Goal: Task Accomplishment & Management: Manage account settings

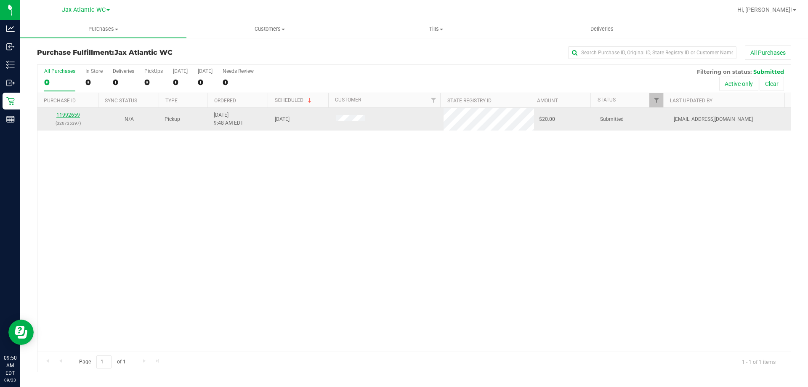
click at [74, 116] on link "11992659" at bounding box center [68, 115] width 24 height 6
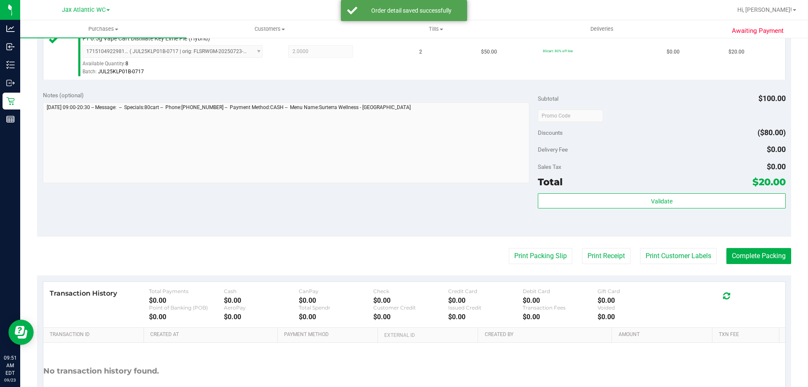
scroll to position [252, 0]
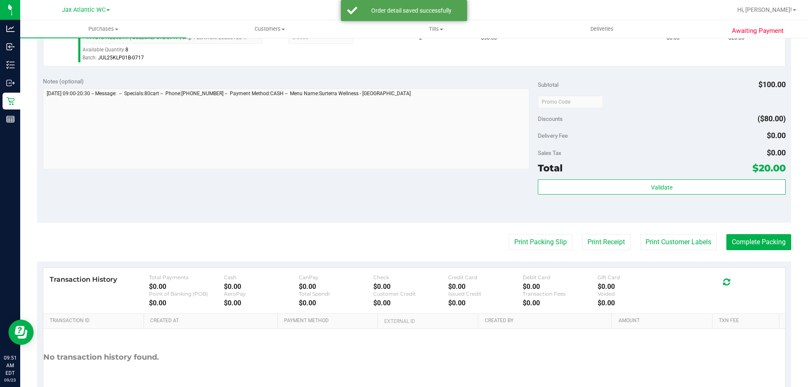
click at [626, 173] on div "Total $20.00" at bounding box center [661, 167] width 247 height 15
click at [625, 176] on div "Subtotal $100.00 Discounts ($80.00) Delivery Fee $0.00 Sales Tax $0.00 Total $2…" at bounding box center [661, 147] width 247 height 140
drag, startPoint x: 626, startPoint y: 176, endPoint x: 640, endPoint y: 222, distance: 47.6
click at [625, 175] on div "Subtotal $100.00 Discounts ($80.00) Delivery Fee $0.00 Sales Tax $0.00 Total $2…" at bounding box center [661, 147] width 247 height 140
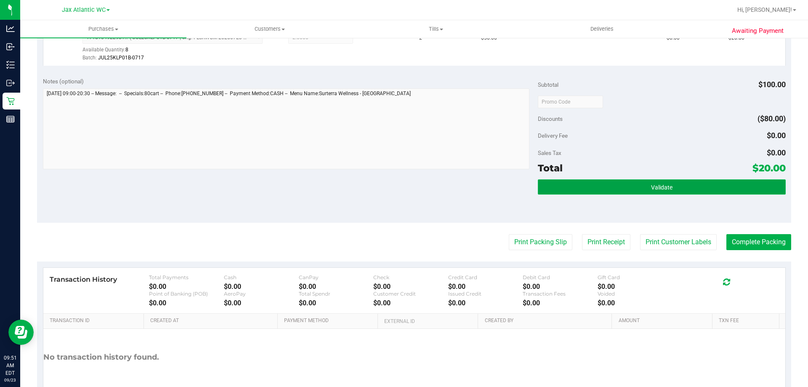
click at [614, 185] on button "Validate" at bounding box center [661, 186] width 247 height 15
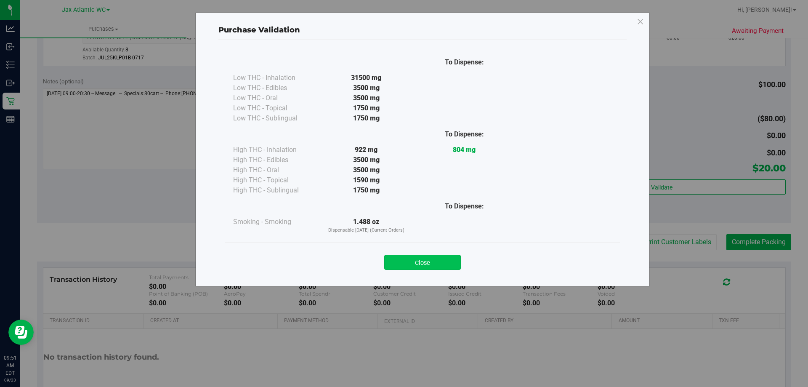
click at [440, 259] on button "Close" at bounding box center [422, 262] width 77 height 15
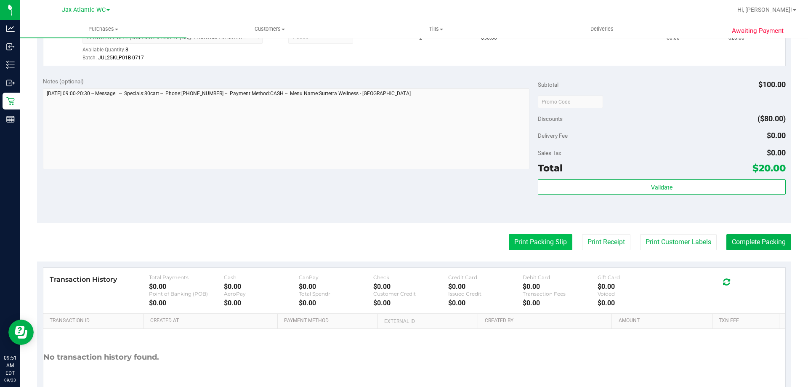
click at [539, 248] on button "Print Packing Slip" at bounding box center [541, 242] width 64 height 16
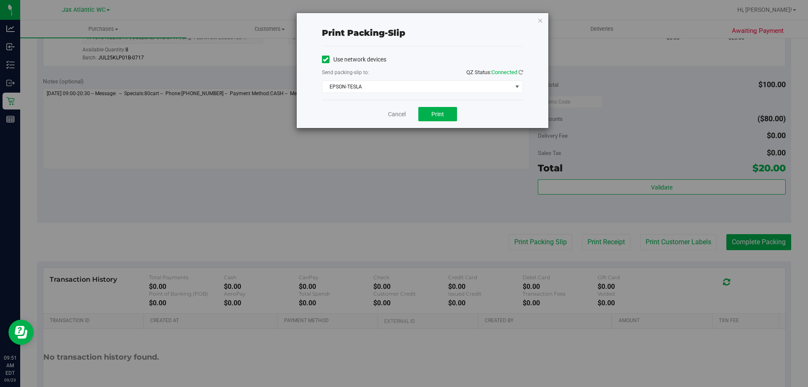
click at [438, 122] on div "Cancel Print" at bounding box center [422, 114] width 201 height 28
click at [438, 116] on span "Print" at bounding box center [437, 114] width 13 height 7
click at [397, 112] on link "Cancel" at bounding box center [397, 114] width 18 height 9
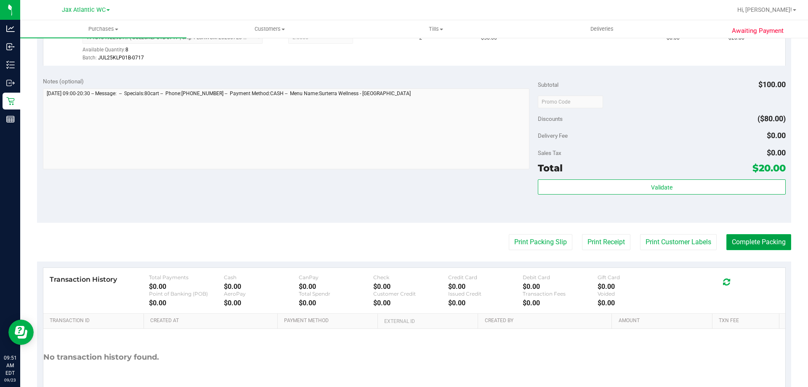
click at [762, 237] on button "Complete Packing" at bounding box center [758, 242] width 65 height 16
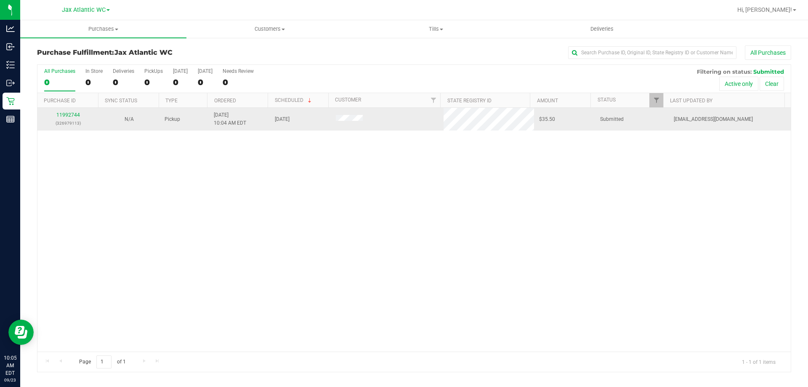
click at [55, 114] on div "11992744 (326979113)" at bounding box center [67, 119] width 51 height 16
click at [65, 117] on link "11992744" at bounding box center [68, 115] width 24 height 6
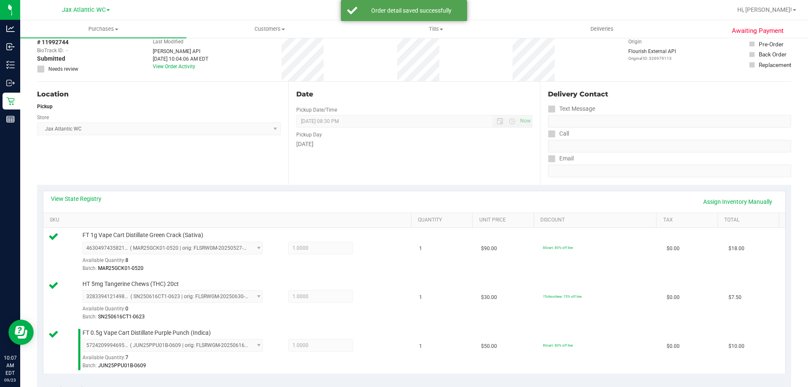
scroll to position [252, 0]
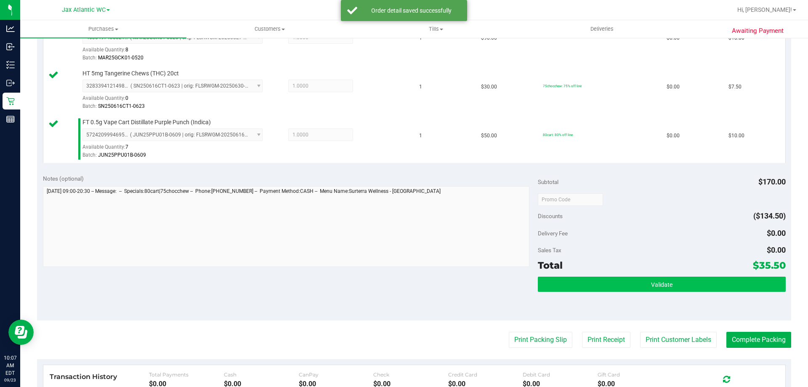
click at [651, 275] on div "Subtotal $170.00 Discounts ($134.50) Delivery Fee $0.00 Sales Tax $0.00 Total $…" at bounding box center [661, 244] width 247 height 140
click at [651, 282] on span "Validate" at bounding box center [661, 284] width 21 height 7
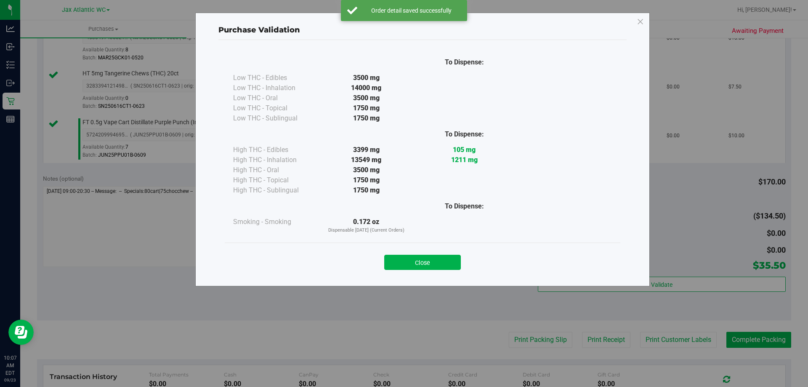
click at [420, 250] on div "Close" at bounding box center [422, 259] width 383 height 21
click at [417, 255] on button "Close" at bounding box center [422, 262] width 77 height 15
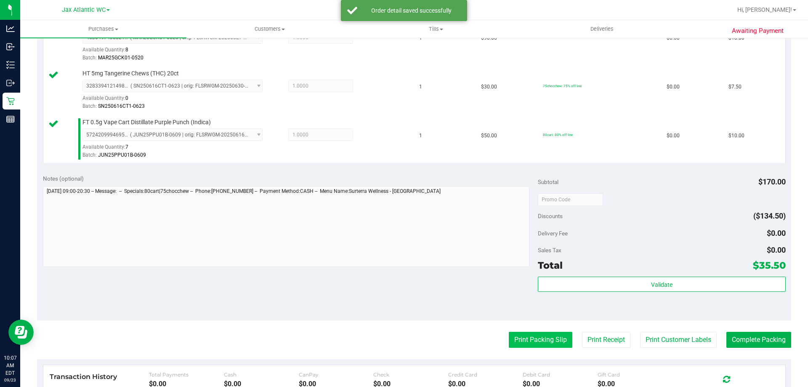
click at [517, 337] on button "Print Packing Slip" at bounding box center [541, 340] width 64 height 16
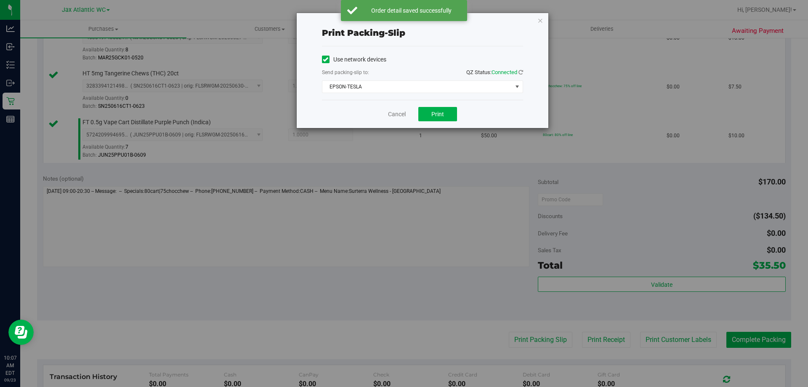
click at [431, 104] on div "Cancel Print" at bounding box center [422, 114] width 201 height 28
click at [431, 110] on button "Print" at bounding box center [437, 114] width 39 height 14
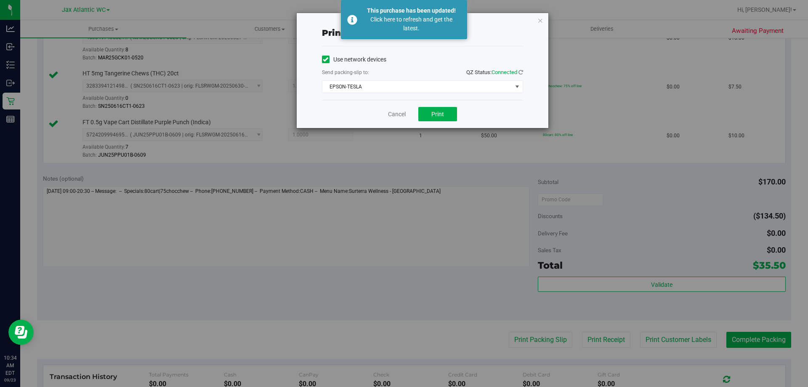
click at [404, 122] on div "Cancel Print" at bounding box center [422, 114] width 201 height 28
click at [400, 117] on link "Cancel" at bounding box center [397, 114] width 18 height 9
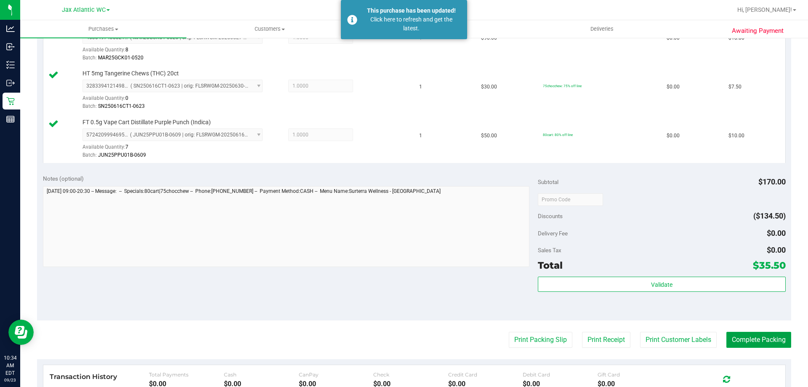
drag, startPoint x: 731, startPoint y: 332, endPoint x: 739, endPoint y: 349, distance: 18.3
click at [735, 346] on button "Complete Packing" at bounding box center [758, 340] width 65 height 16
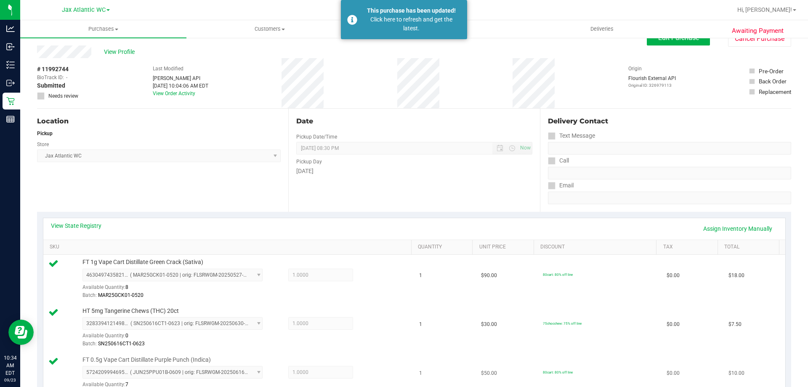
scroll to position [0, 0]
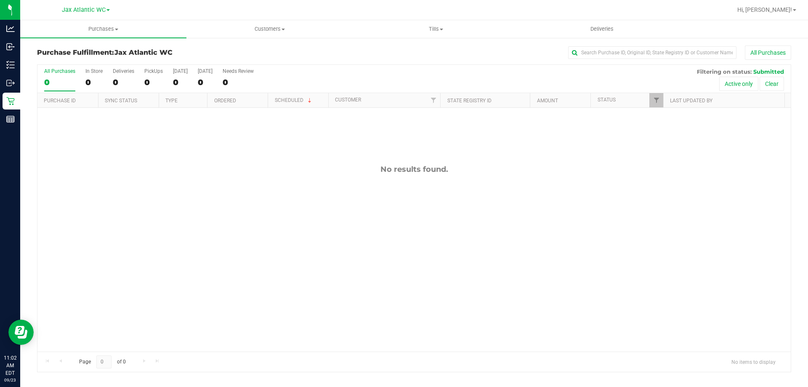
drag, startPoint x: 461, startPoint y: 281, endPoint x: 457, endPoint y: 273, distance: 9.2
drag, startPoint x: 457, startPoint y: 273, endPoint x: 423, endPoint y: 63, distance: 212.7
click at [422, 65] on div "All Purchases 0 In Store 0 Deliveries 0 PickUps 0 [DATE] 0 [DATE] 0 Needs Revie…" at bounding box center [413, 68] width 753 height 7
